Goal: Information Seeking & Learning: Learn about a topic

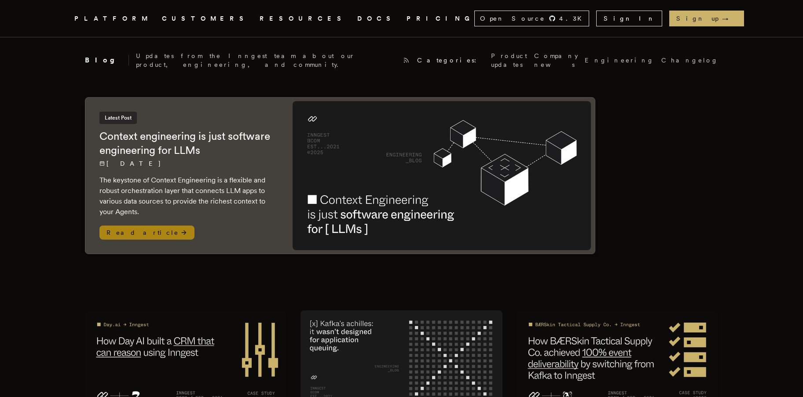
click at [149, 226] on span "Read article" at bounding box center [146, 233] width 95 height 14
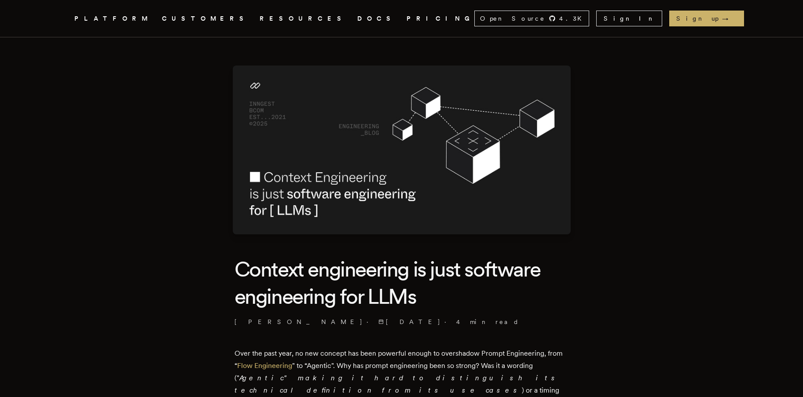
click at [64, 20] on icon ".cls-1 { fill: #FAFAF9; }" at bounding box center [64, 18] width 0 height 11
